Goal: Information Seeking & Learning: Check status

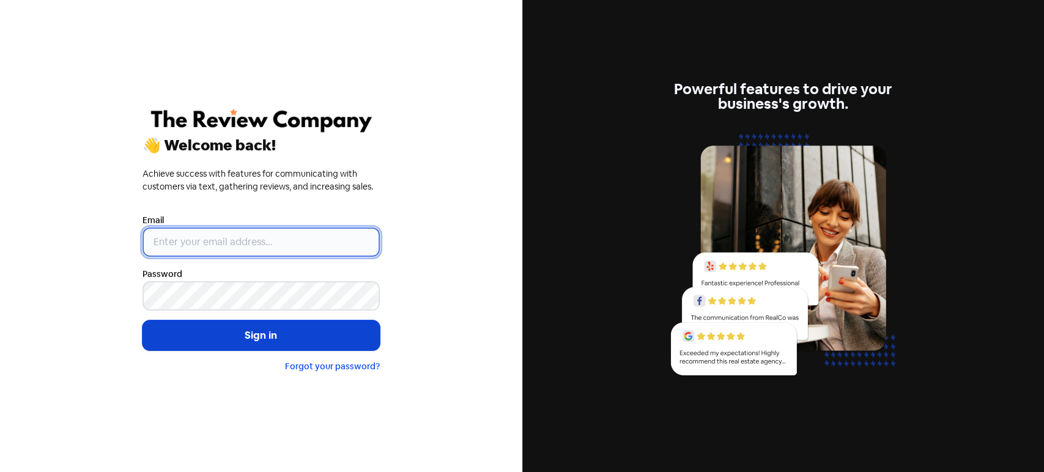
type input "[PERSON_NAME][EMAIL_ADDRESS][DOMAIN_NAME]"
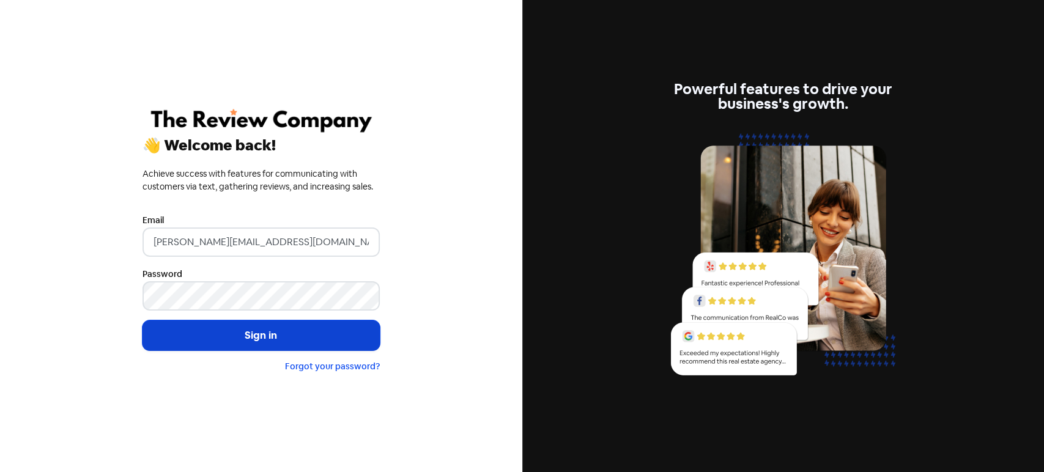
click at [213, 332] on button "Sign in" at bounding box center [261, 336] width 237 height 31
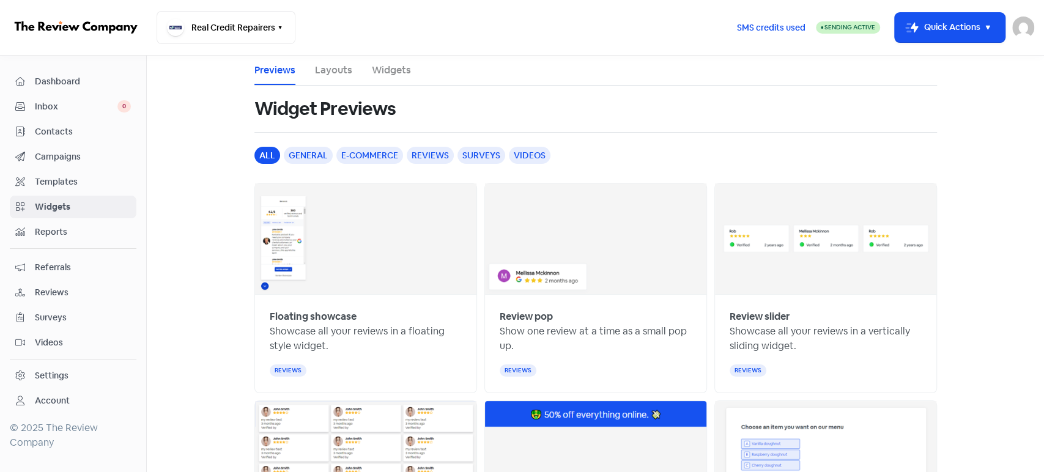
click at [83, 132] on span "Contacts" at bounding box center [83, 131] width 96 height 13
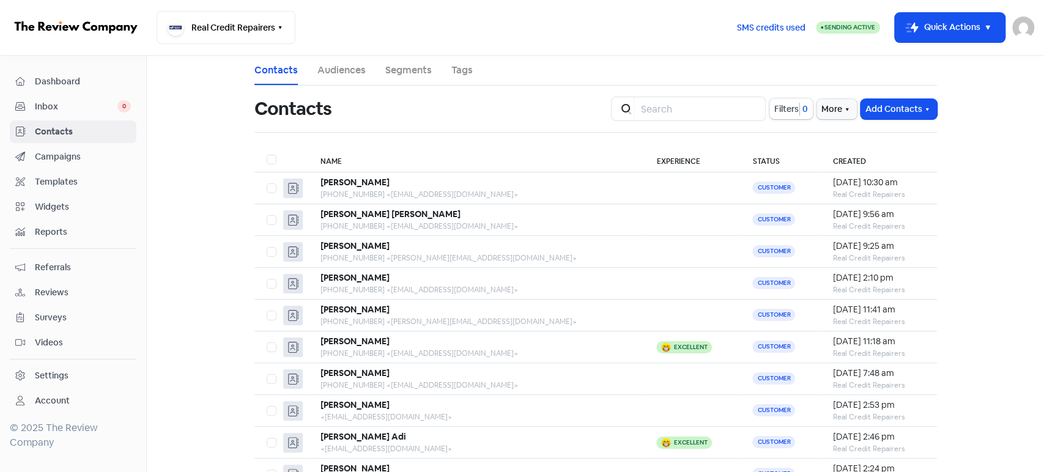
click at [46, 76] on span "Dashboard" at bounding box center [83, 81] width 96 height 13
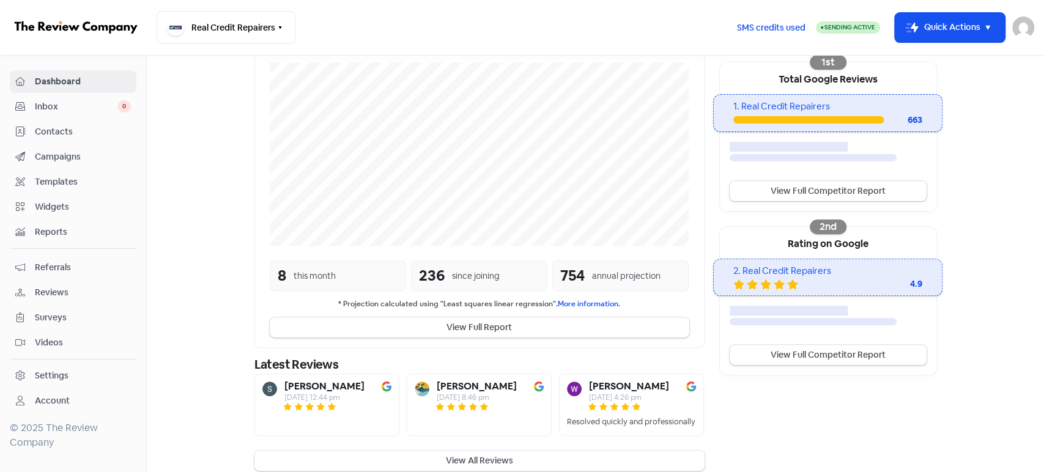
scroll to position [237, 0]
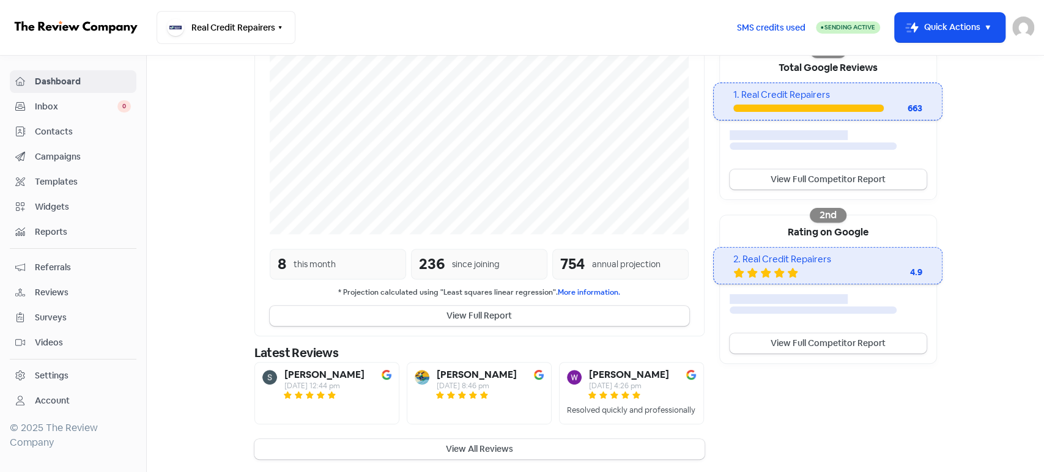
click at [410, 448] on button "View All Reviews" at bounding box center [480, 449] width 450 height 20
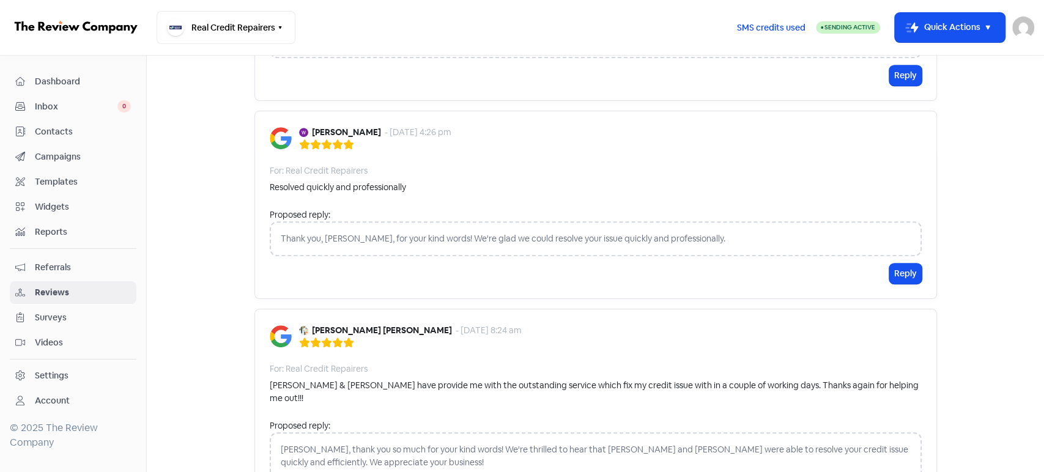
scroll to position [518, 0]
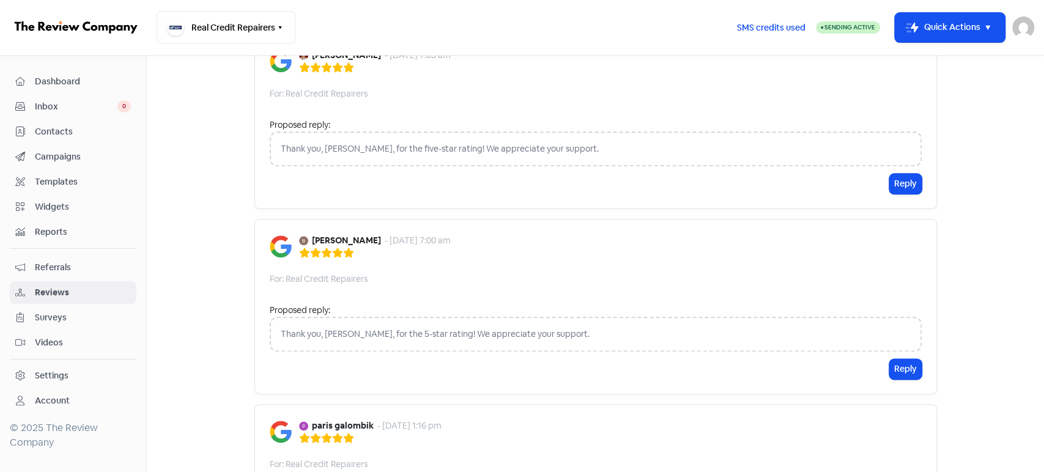
scroll to position [884, 0]
